Goal: Information Seeking & Learning: Check status

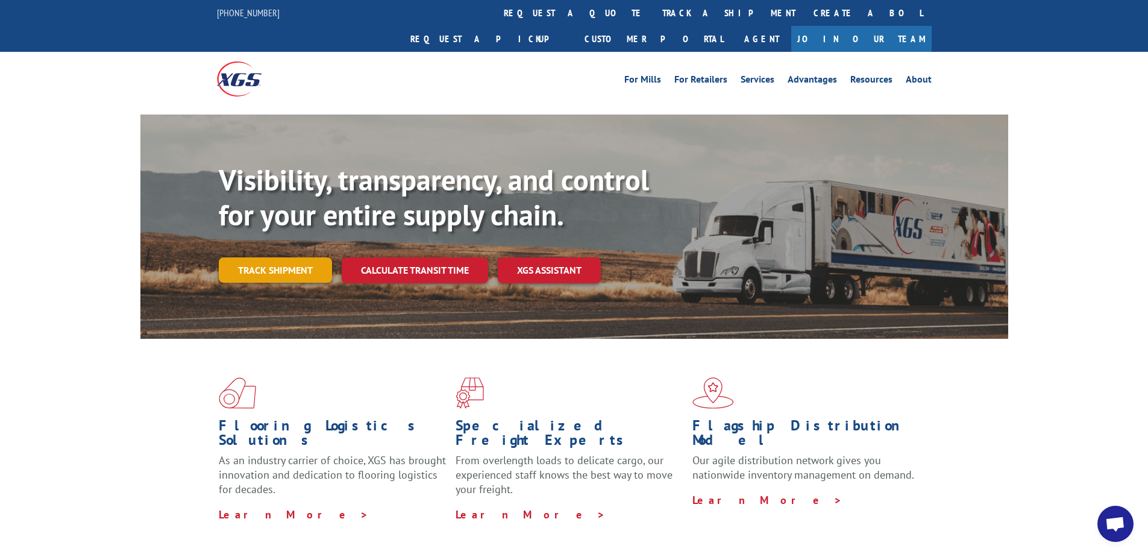
click at [299, 257] on link "Track shipment" at bounding box center [275, 269] width 113 height 25
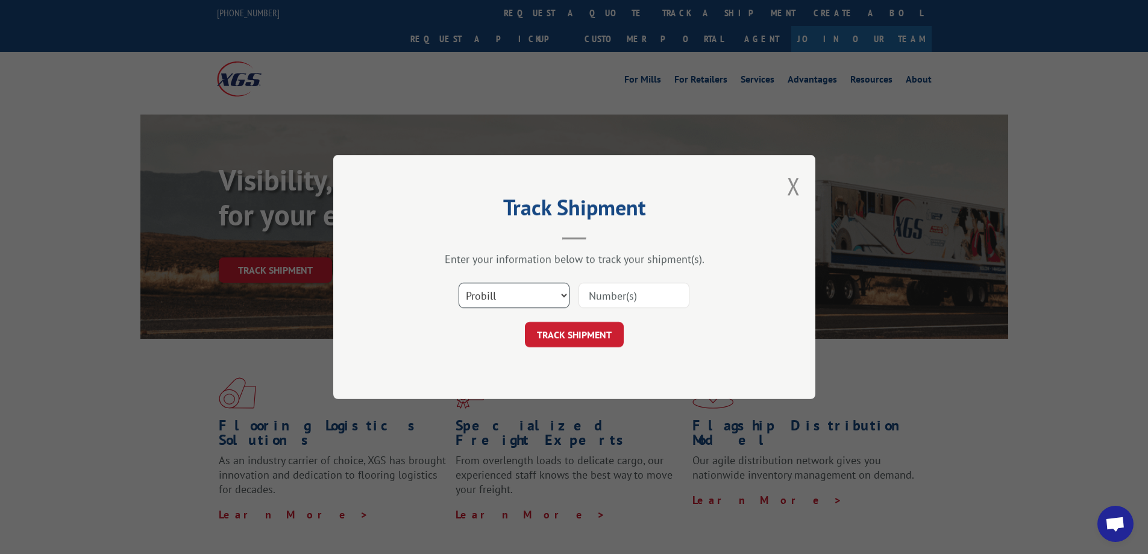
click at [500, 297] on select "Select category... Probill BOL PO" at bounding box center [514, 295] width 111 height 25
select select "po"
click at [459, 283] on select "Select category... Probill BOL PO" at bounding box center [514, 295] width 111 height 25
click at [635, 293] on input at bounding box center [633, 295] width 111 height 25
type input "cm003708"
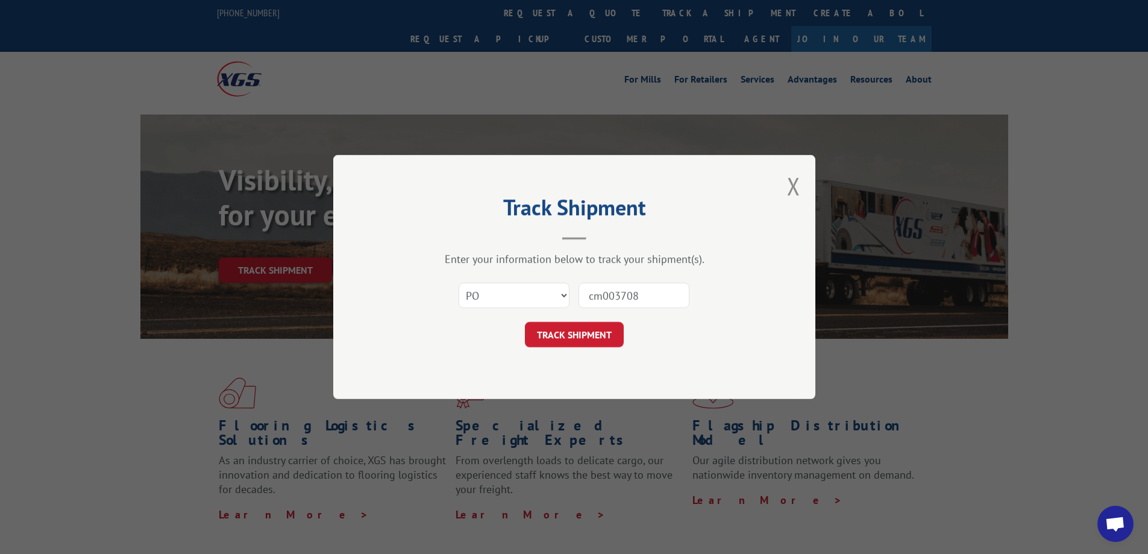
click button "TRACK SHIPMENT" at bounding box center [574, 334] width 99 height 25
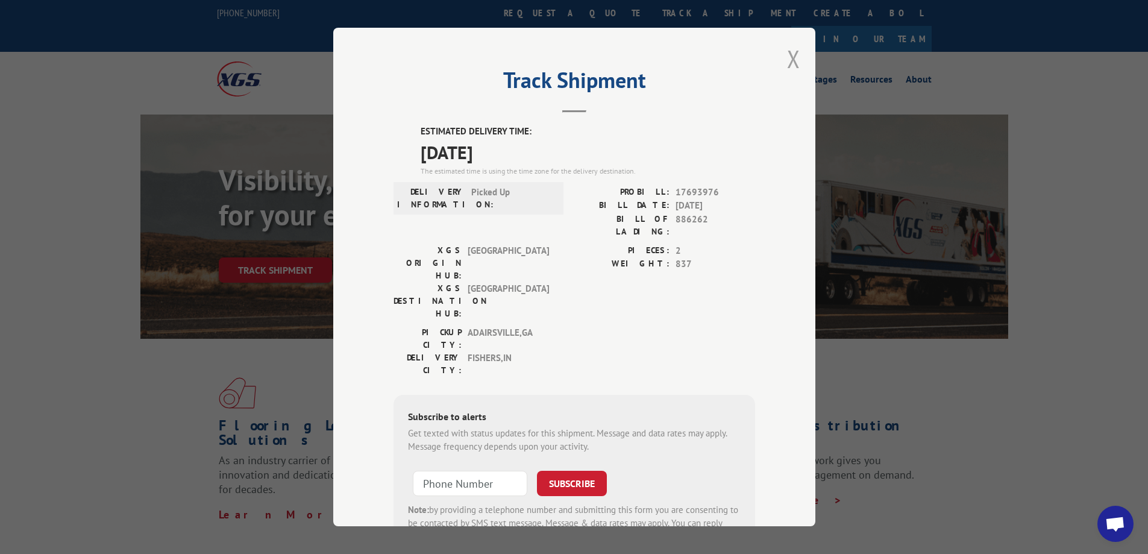
click at [787, 58] on button "Close modal" at bounding box center [793, 59] width 13 height 32
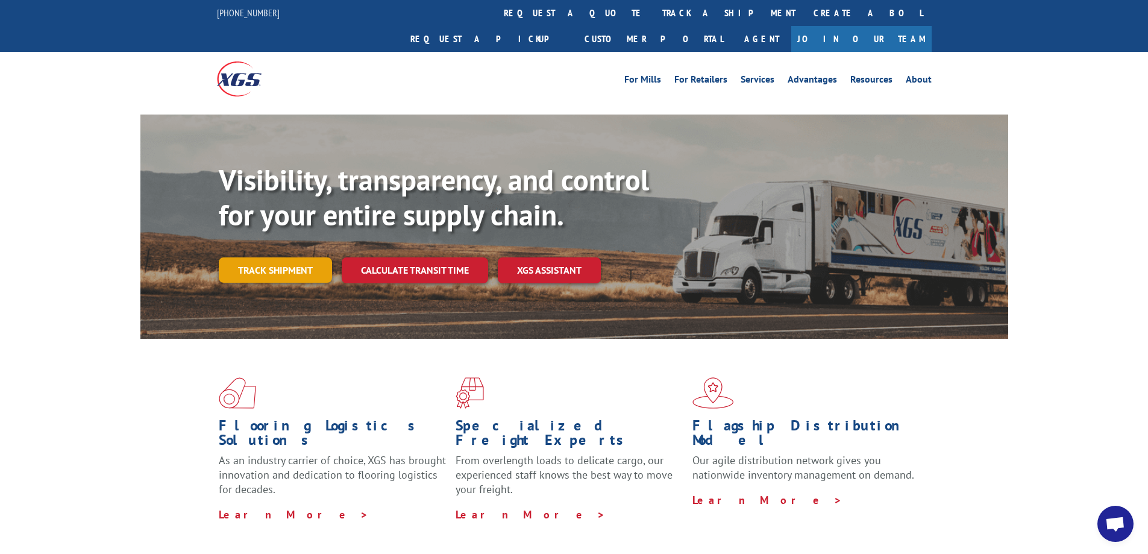
click at [280, 257] on link "Track shipment" at bounding box center [275, 269] width 113 height 25
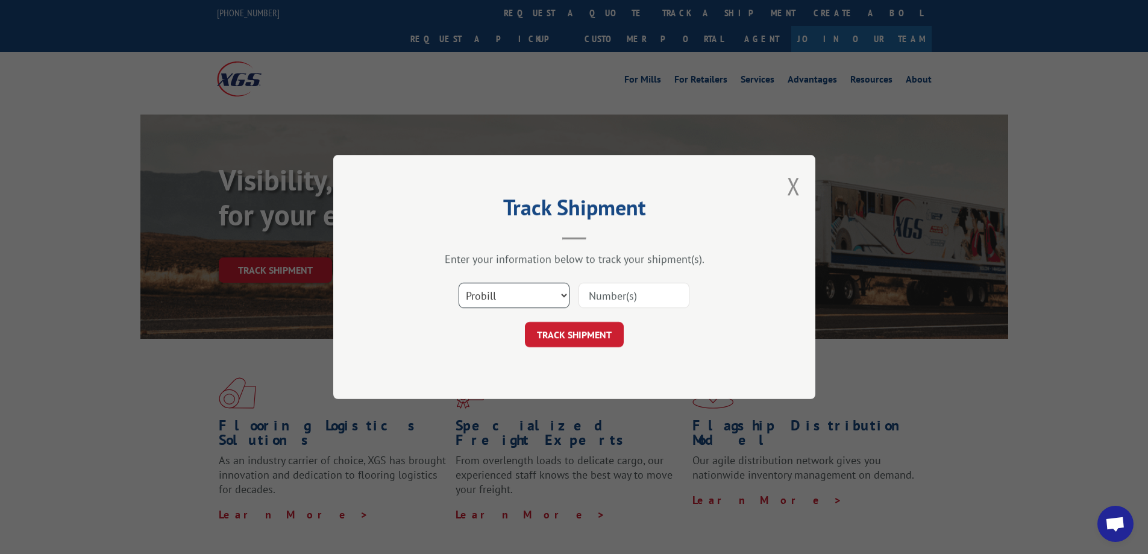
click at [486, 287] on select "Select category... Probill BOL PO" at bounding box center [514, 295] width 111 height 25
select select "po"
click at [459, 283] on select "Select category... Probill BOL PO" at bounding box center [514, 295] width 111 height 25
click at [607, 281] on div "Select category... Probill BOL PO" at bounding box center [574, 295] width 362 height 40
type input "cm00354"
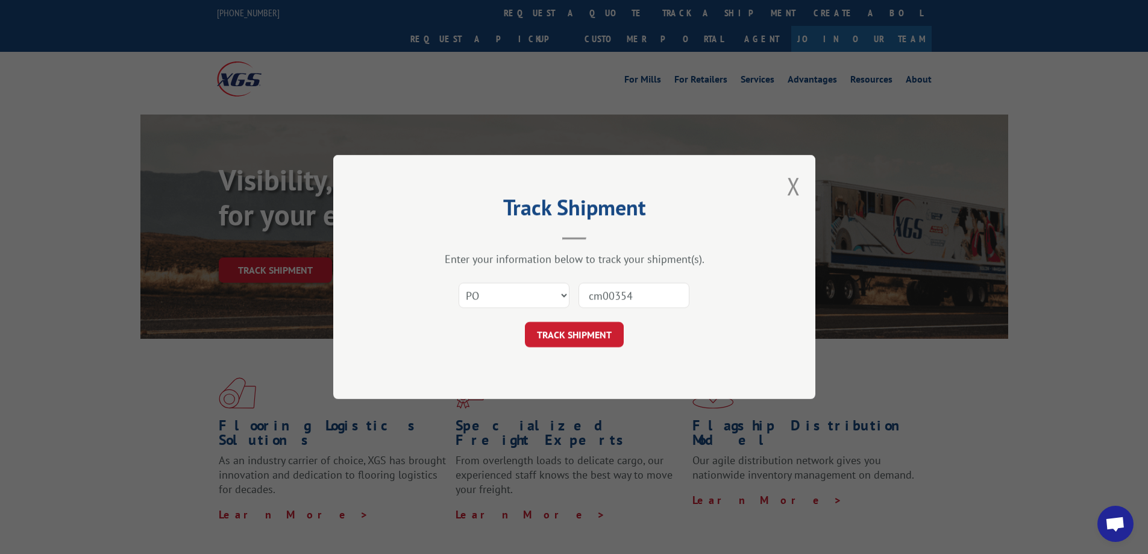
click button "TRACK SHIPMENT" at bounding box center [574, 334] width 99 height 25
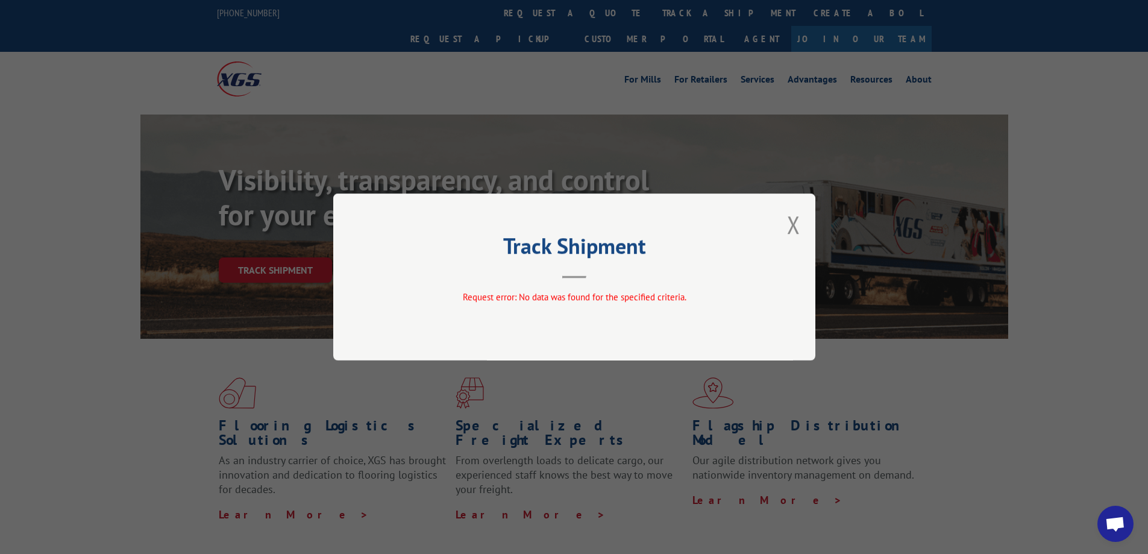
click at [794, 222] on button "Close modal" at bounding box center [793, 224] width 13 height 32
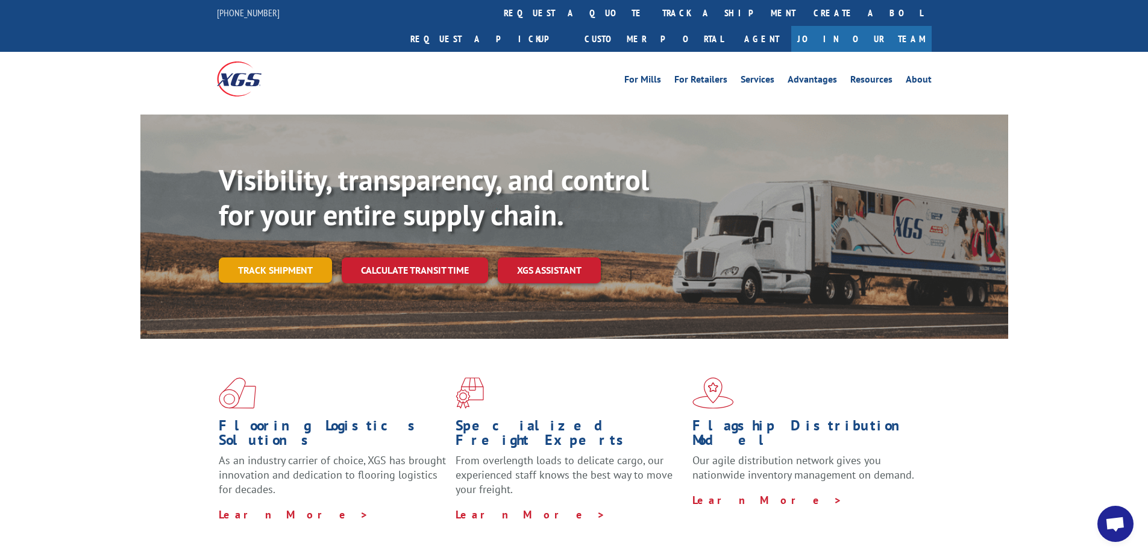
click at [293, 257] on link "Track shipment" at bounding box center [275, 269] width 113 height 25
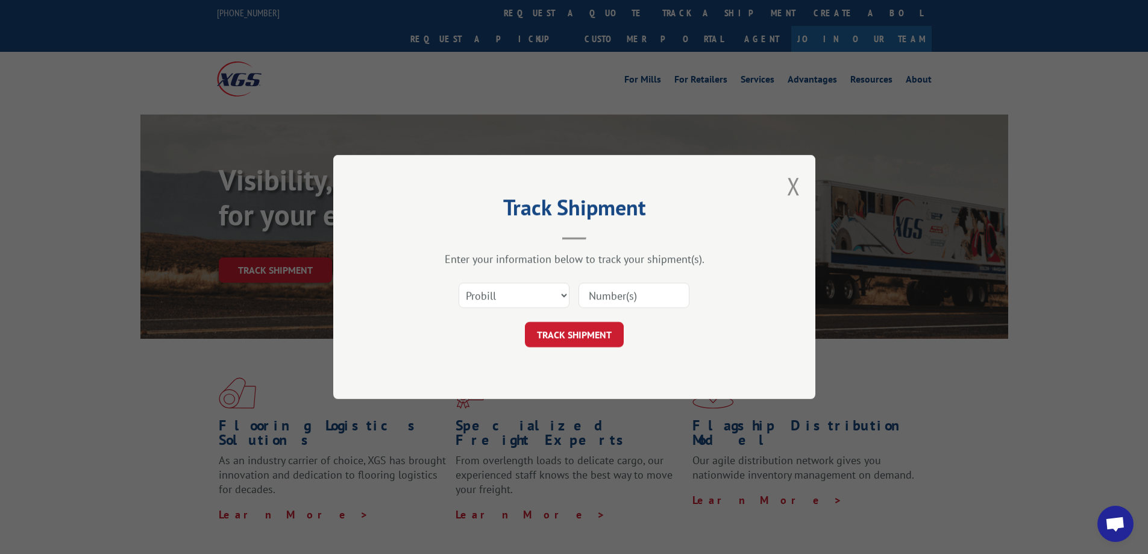
click at [610, 300] on input at bounding box center [633, 295] width 111 height 25
type input "cm04068"
click at [599, 328] on button "TRACK SHIPMENT" at bounding box center [574, 334] width 99 height 25
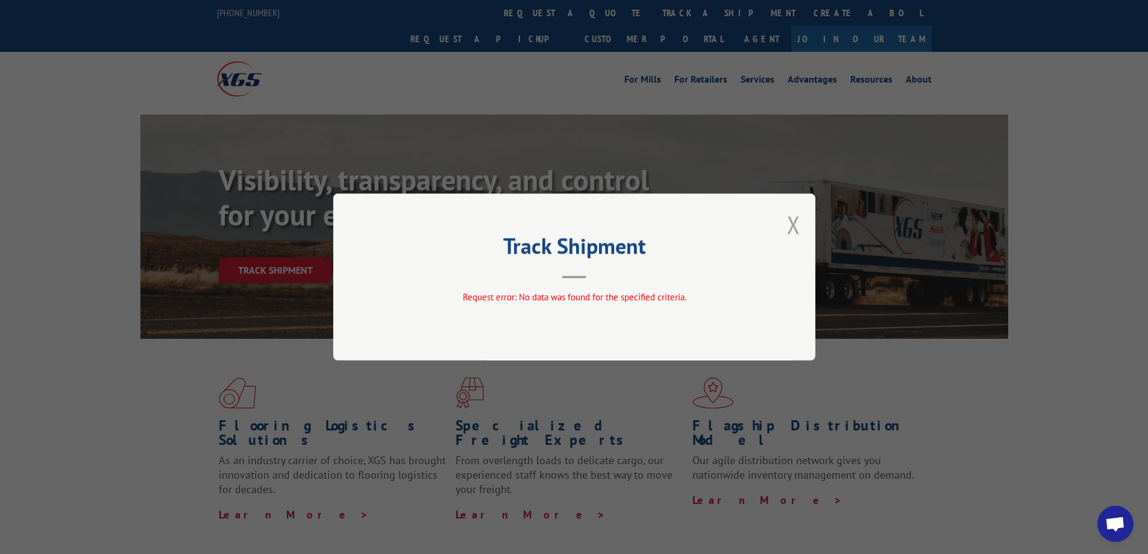
click at [793, 219] on button "Close modal" at bounding box center [793, 224] width 13 height 32
